Goal: Information Seeking & Learning: Learn about a topic

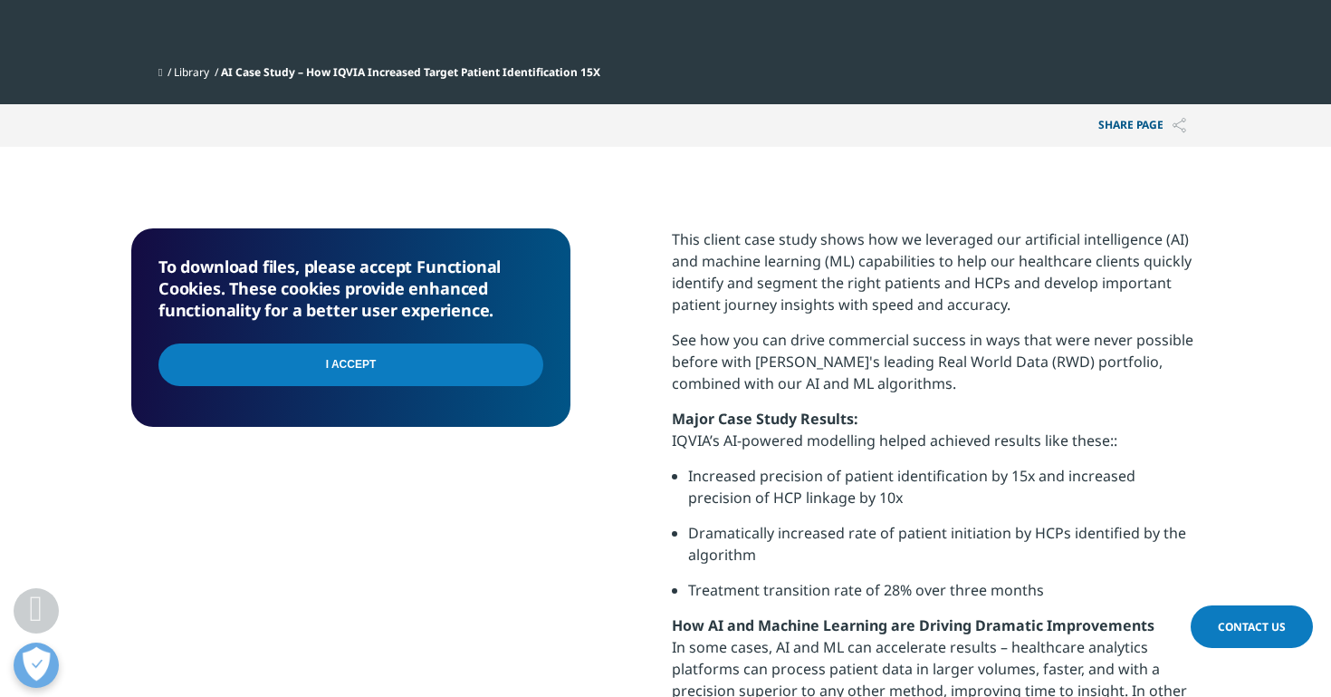
scroll to position [841, 0]
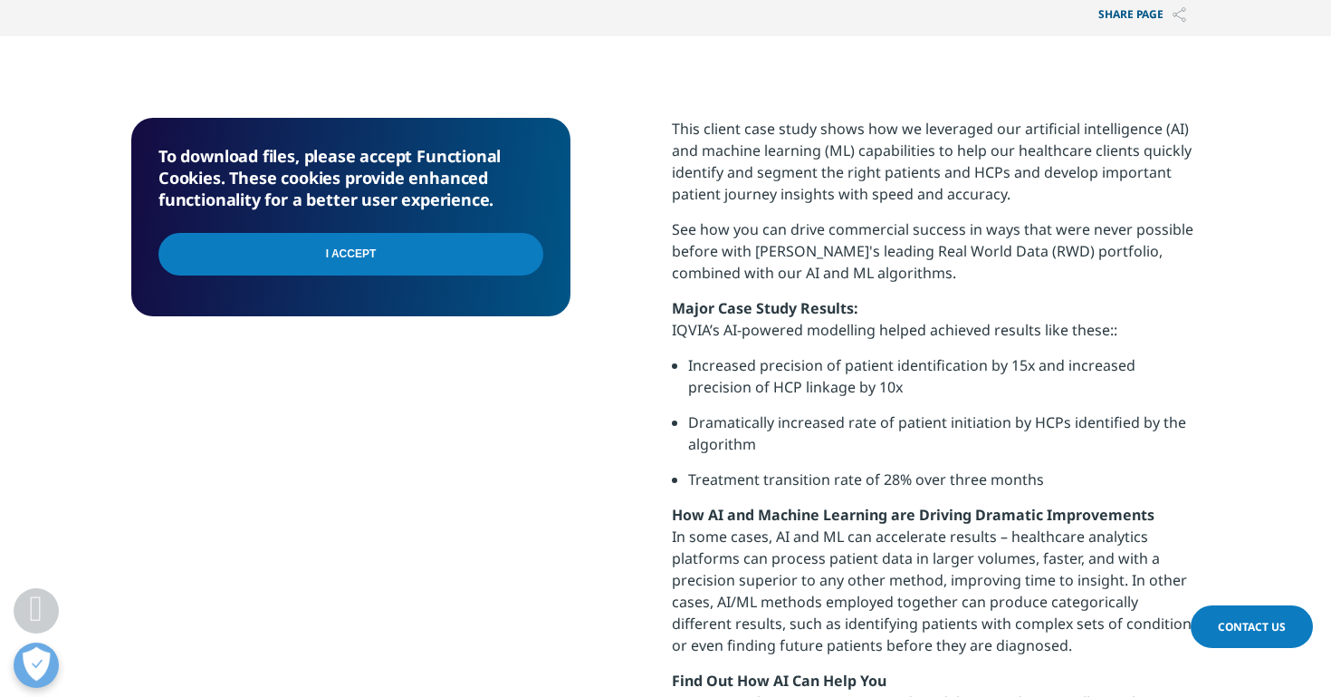
click at [428, 264] on input "I Accept" at bounding box center [351, 254] width 385 height 43
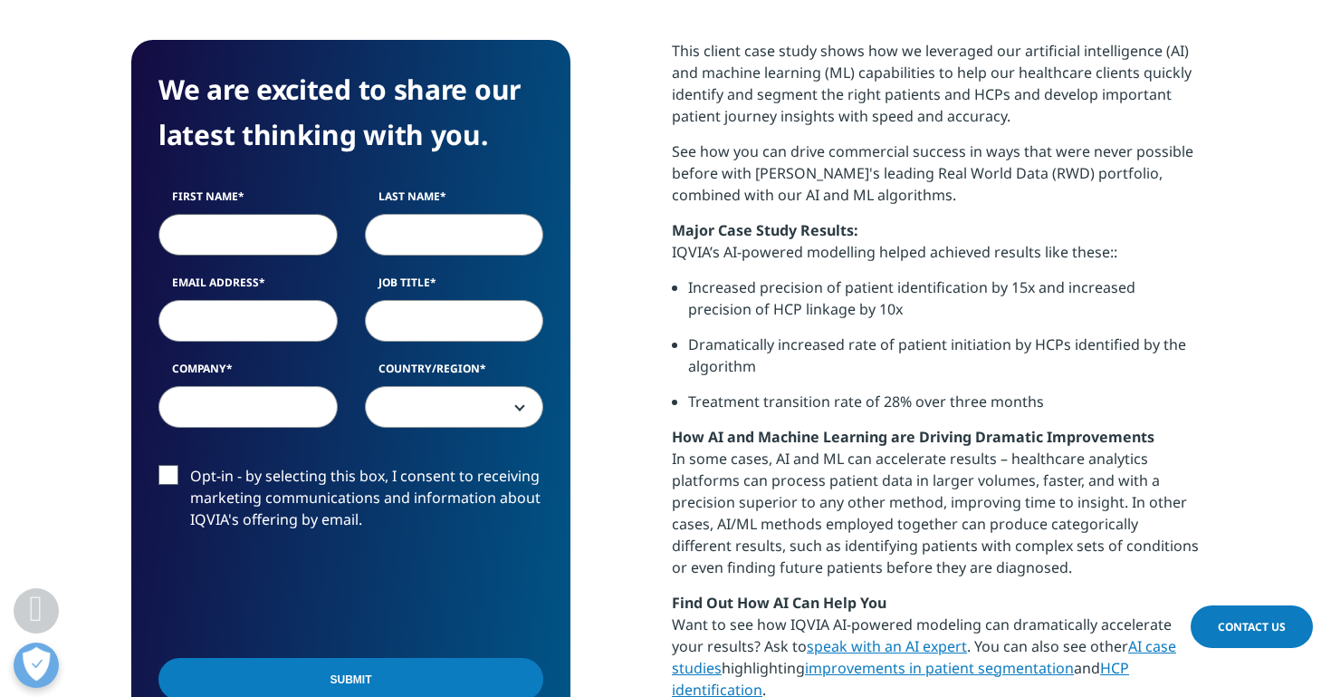
scroll to position [918, 0]
click at [627, 300] on div "We are excited to share our latest thinking with you. First Name Last Name Emai…" at bounding box center [665, 399] width 1069 height 719
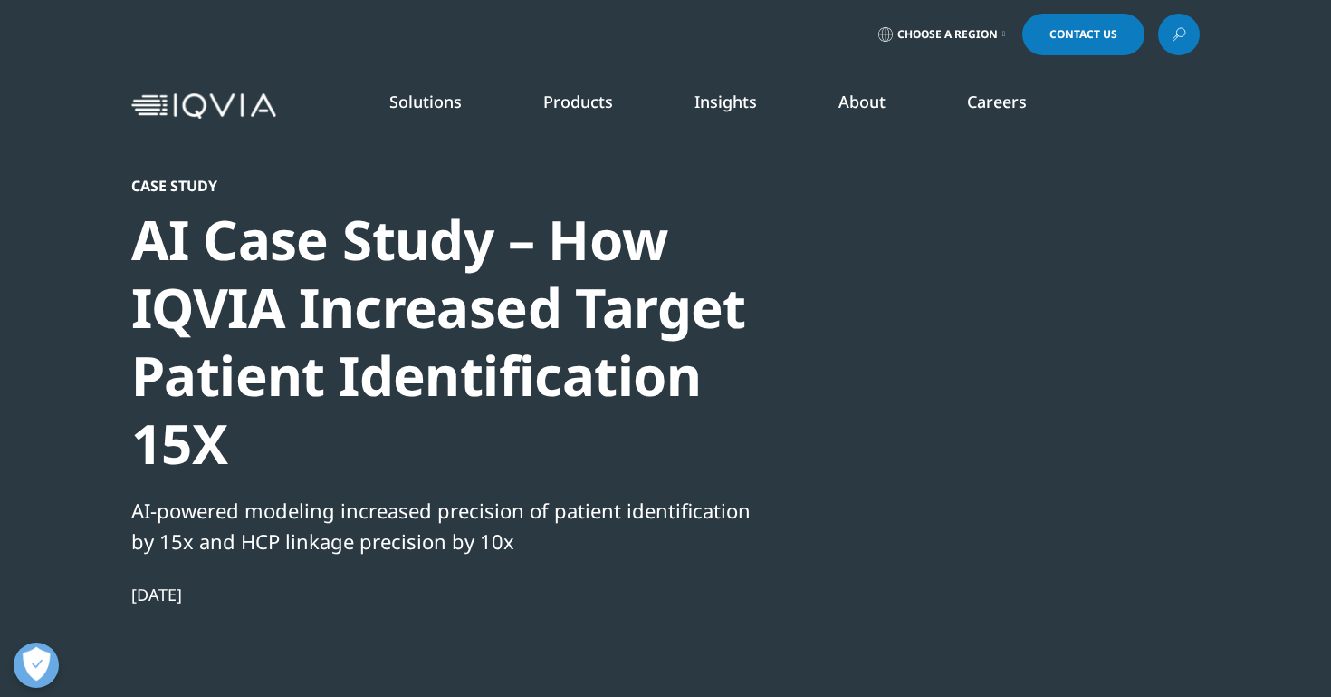
scroll to position [0, 0]
click at [922, 333] on div at bounding box center [1026, 381] width 350 height 408
click at [929, 339] on div at bounding box center [1026, 381] width 350 height 408
click at [937, 339] on div at bounding box center [1026, 381] width 350 height 408
click at [983, 346] on div at bounding box center [1026, 381] width 350 height 408
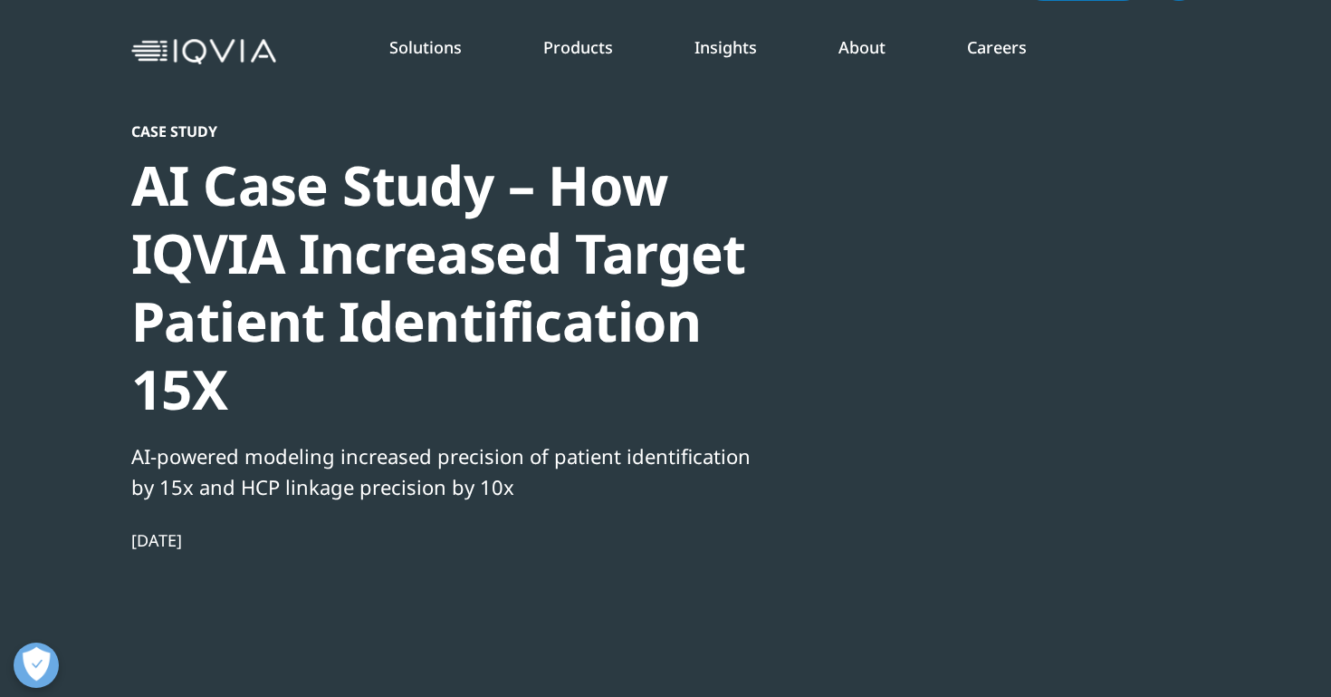
scroll to position [48, 0]
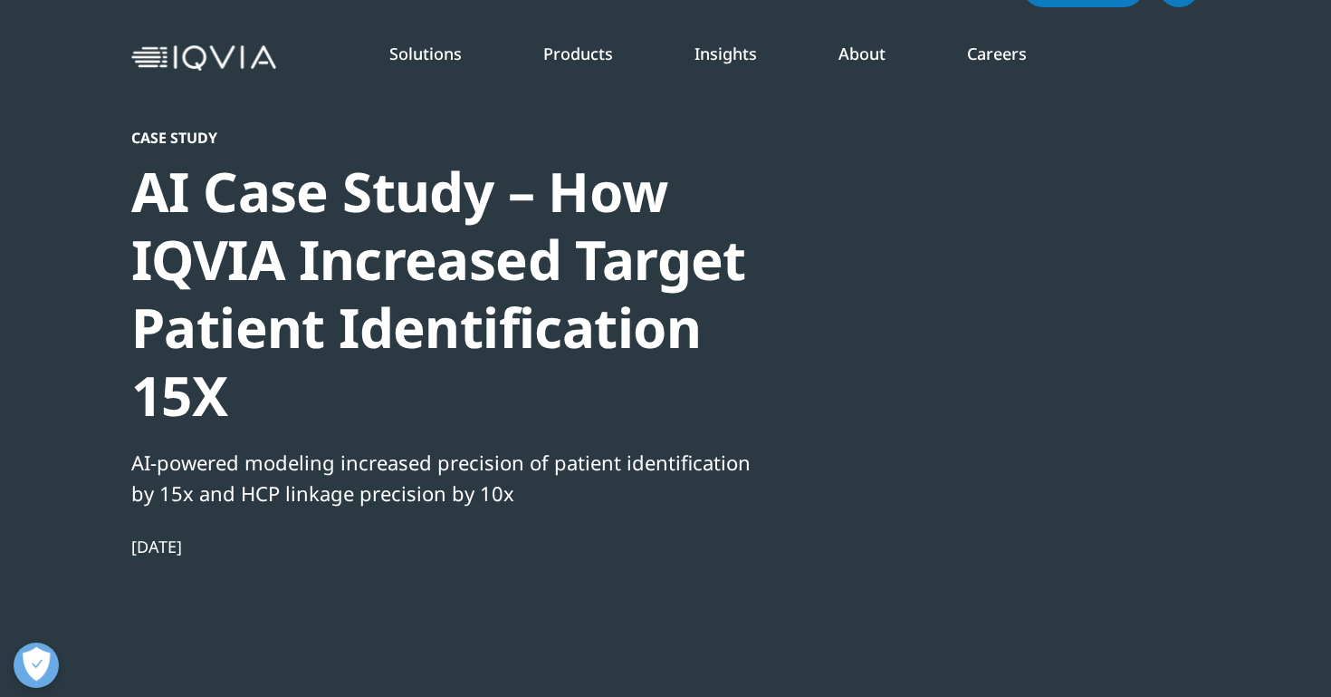
click at [989, 367] on div at bounding box center [1026, 333] width 350 height 408
click at [992, 363] on div at bounding box center [1026, 333] width 350 height 408
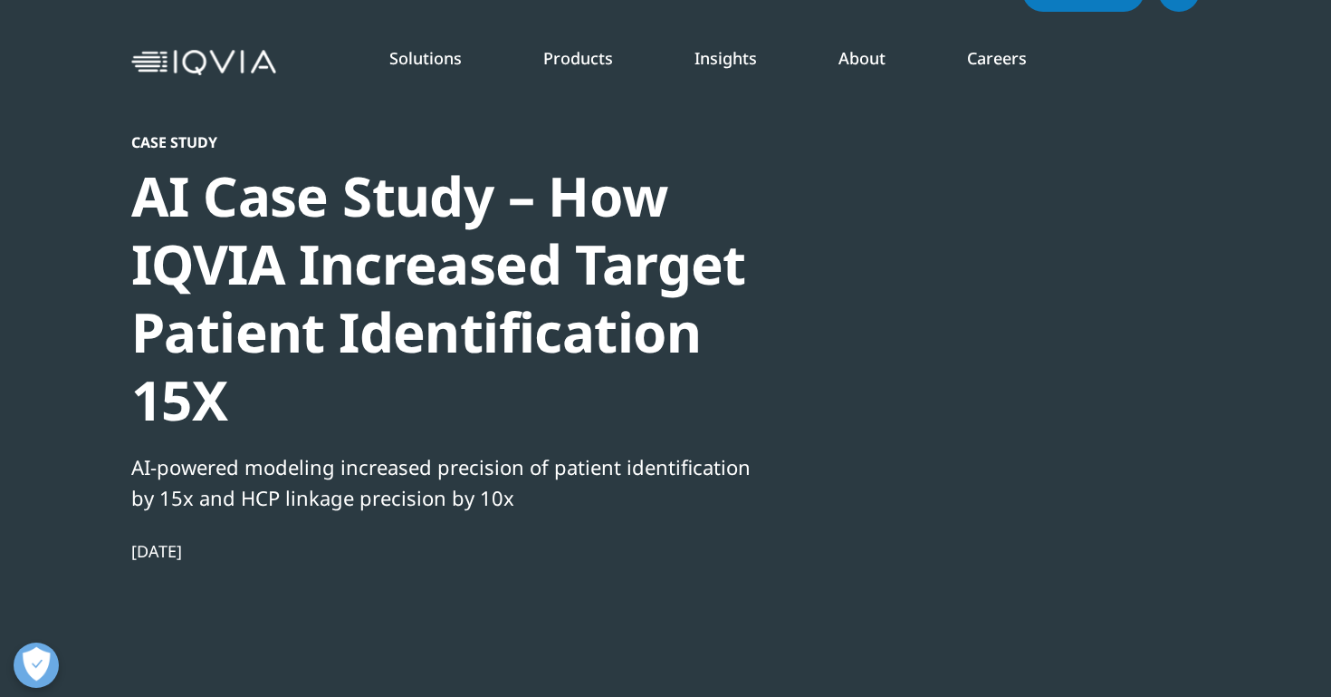
scroll to position [43, 0]
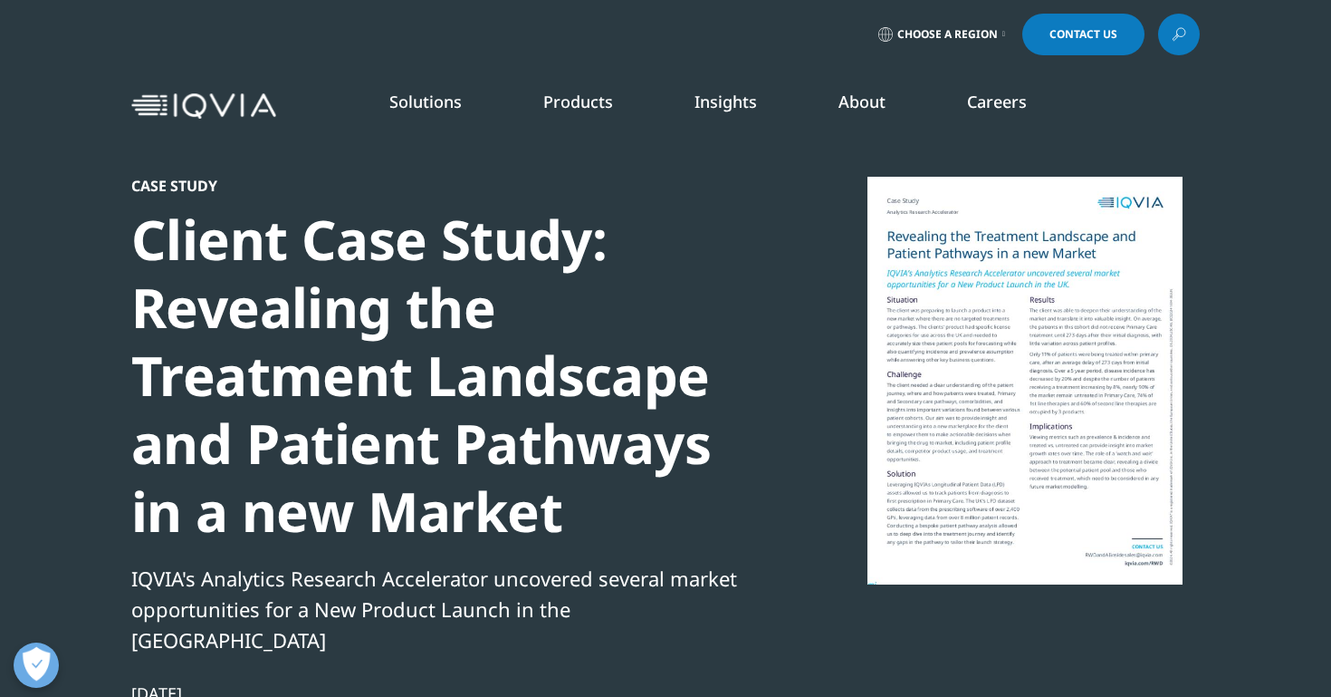
scroll to position [701, 1069]
click at [92, 87] on div "Solutions quick find a capability Clear Search Loading SOLUTIONS Research & Dev…" at bounding box center [665, 105] width 1331 height 85
